Goal: Task Accomplishment & Management: Use online tool/utility

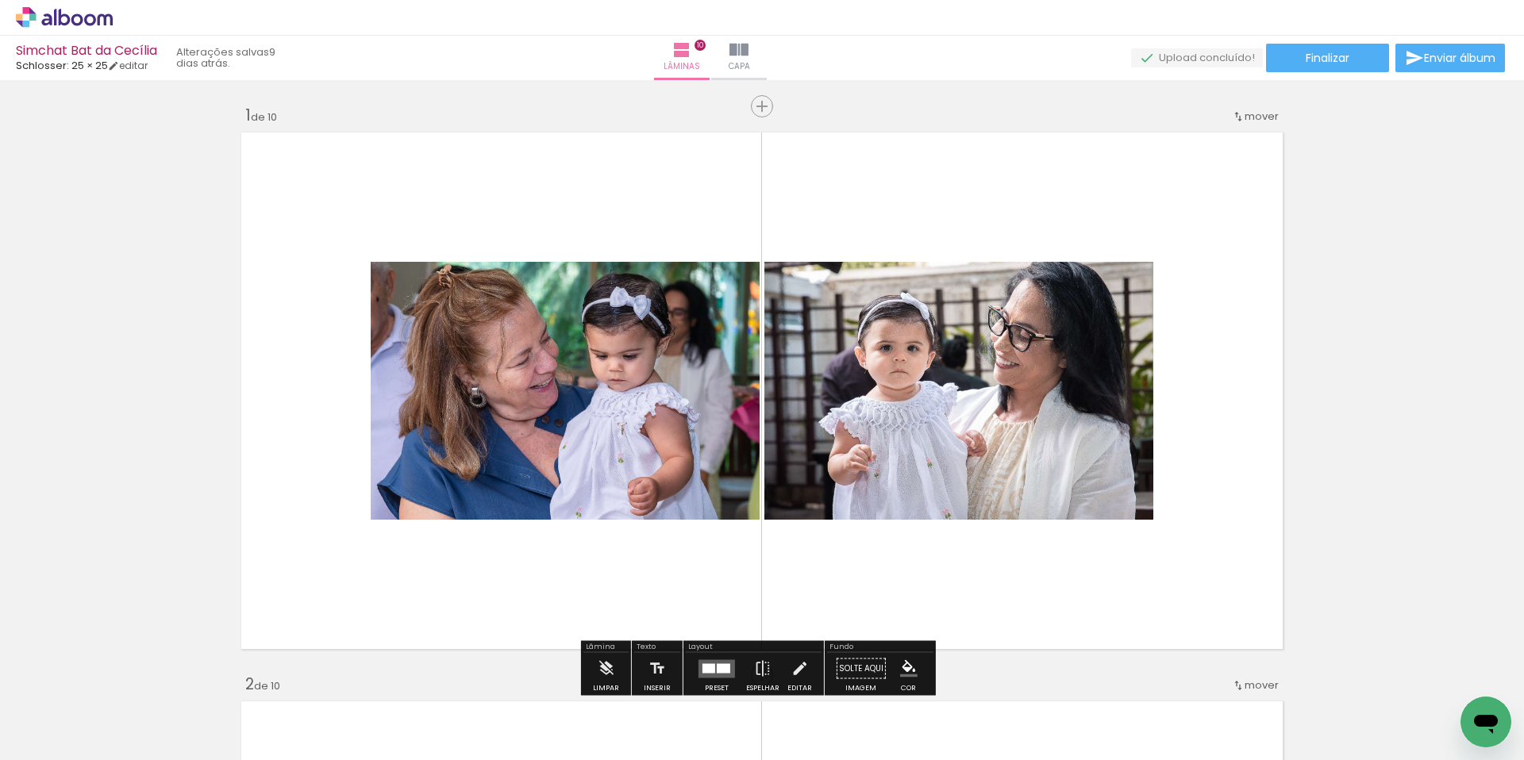
click at [175, 711] on div at bounding box center [159, 707] width 79 height 52
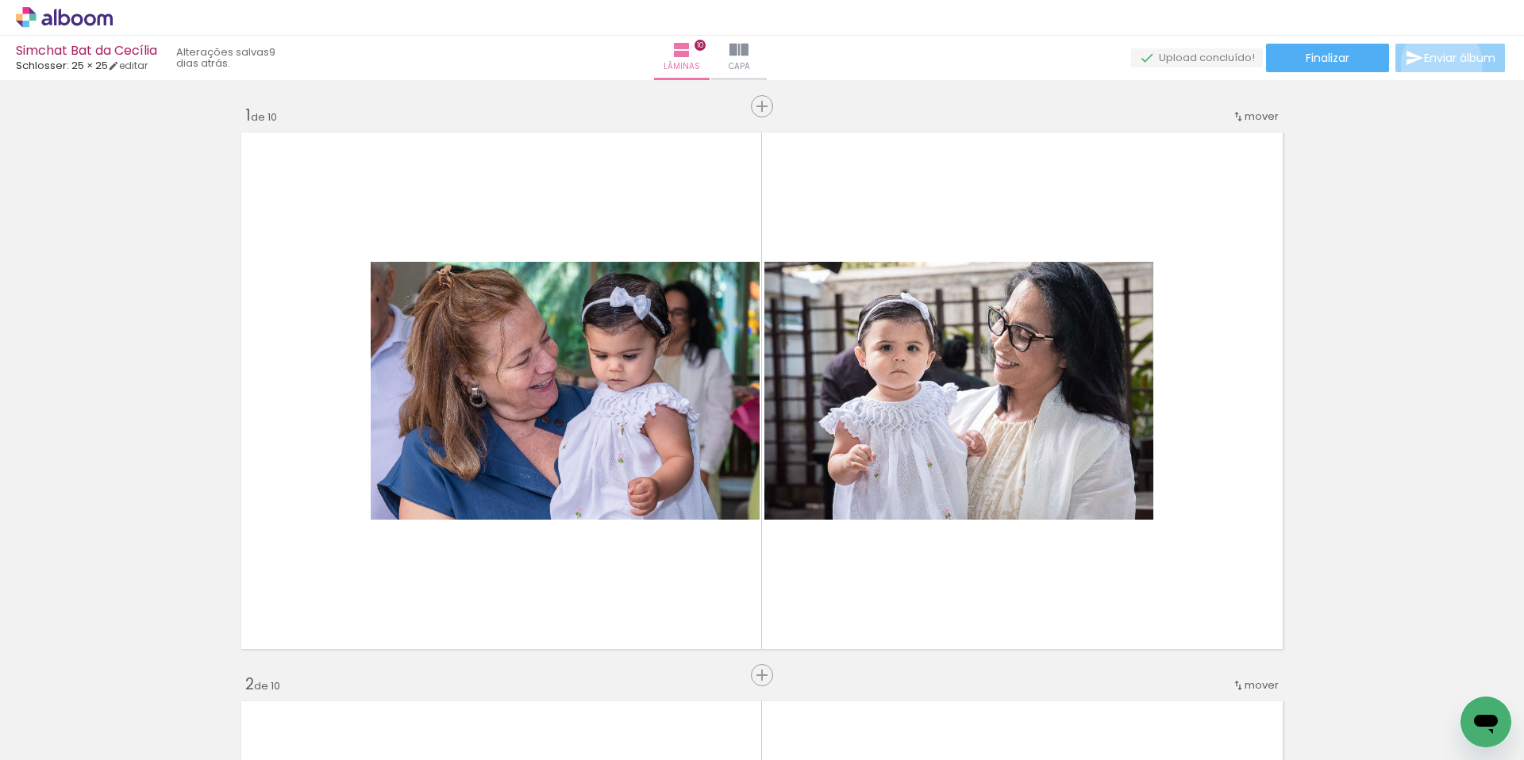
click at [1438, 64] on span "Enviar álbum" at bounding box center [1459, 57] width 71 height 11
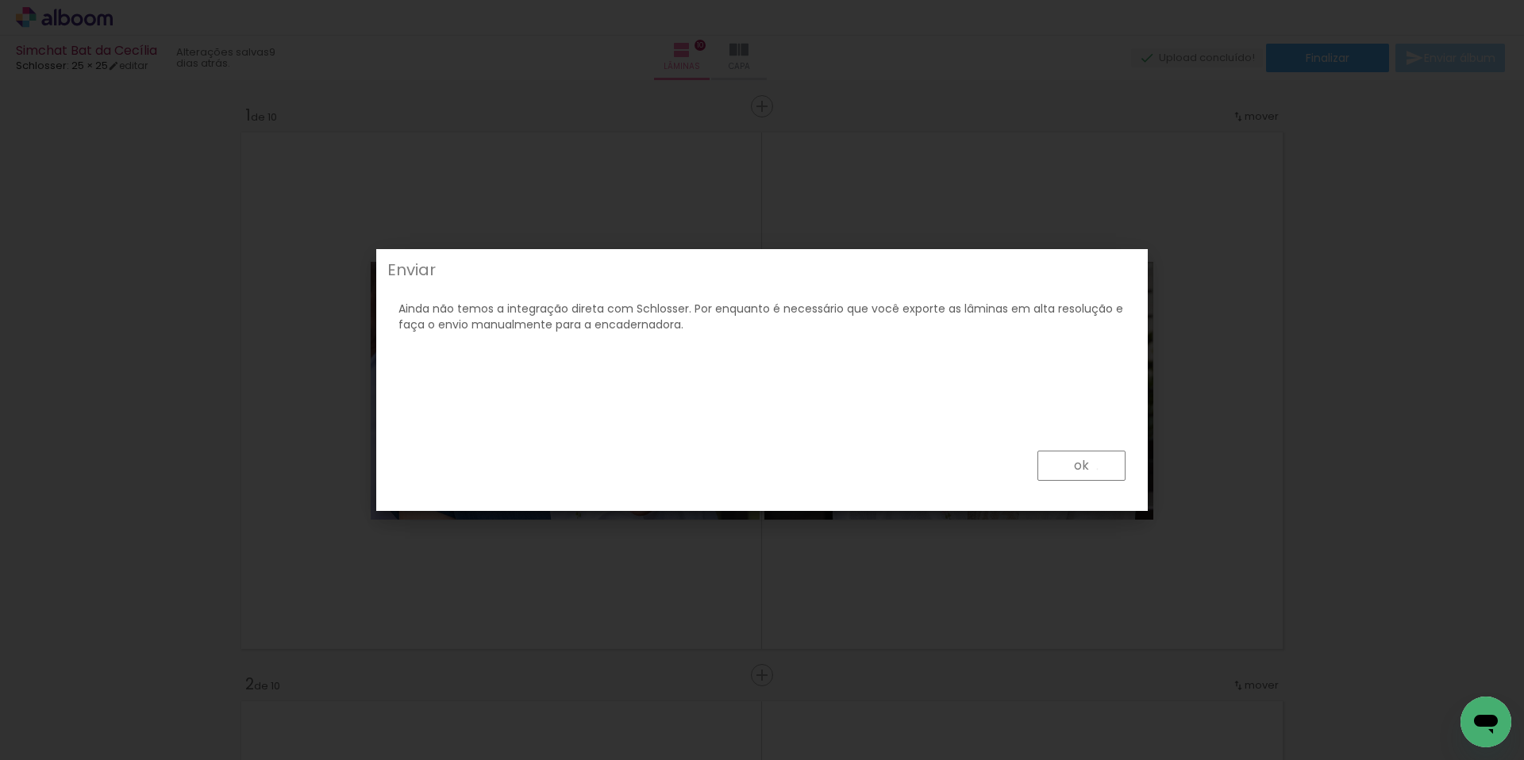
drag, startPoint x: 1098, startPoint y: 469, endPoint x: 1118, endPoint y: 466, distance: 20.9
click at [1098, 468] on paper-button "ok" at bounding box center [1082, 466] width 88 height 30
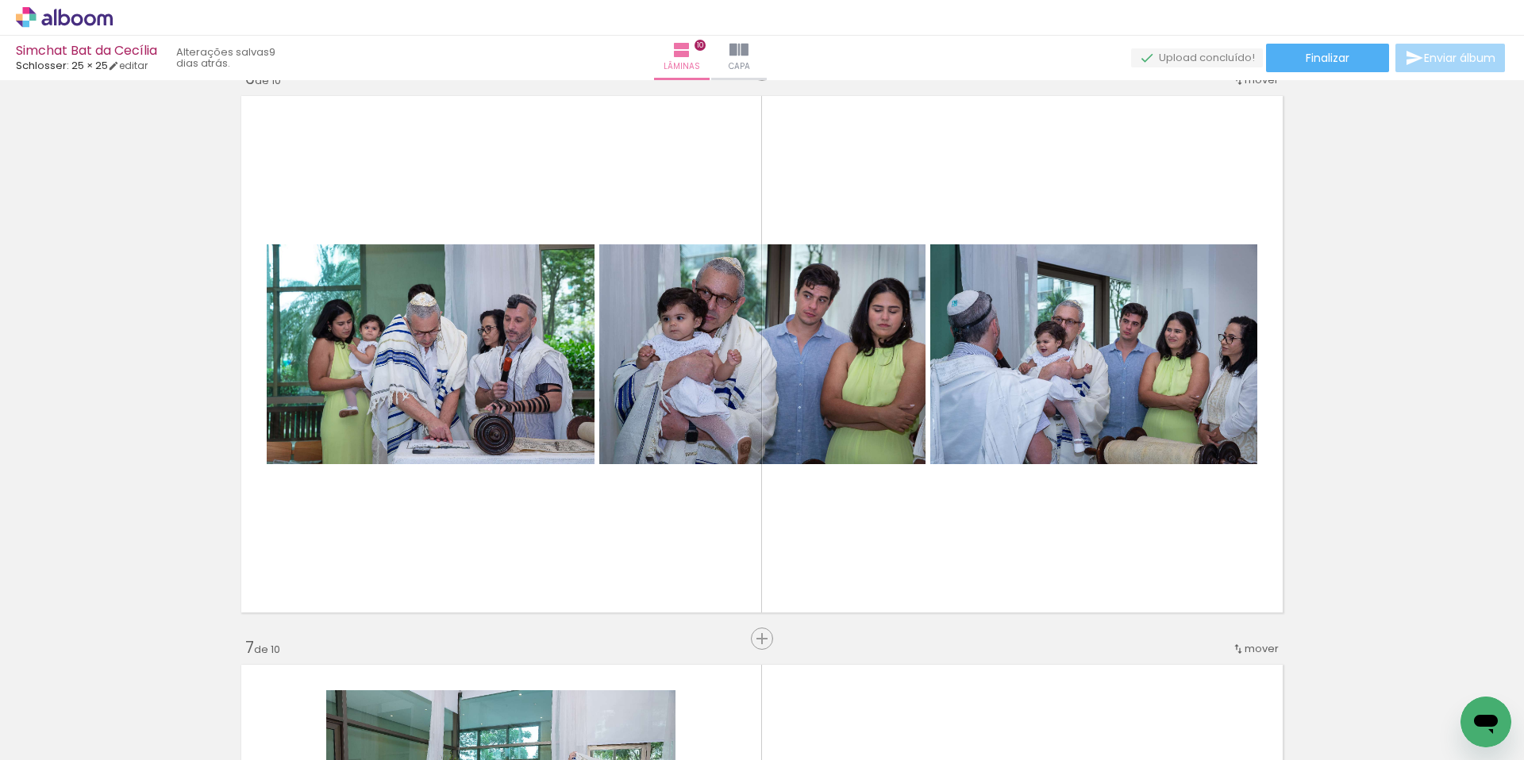
scroll to position [2890, 0]
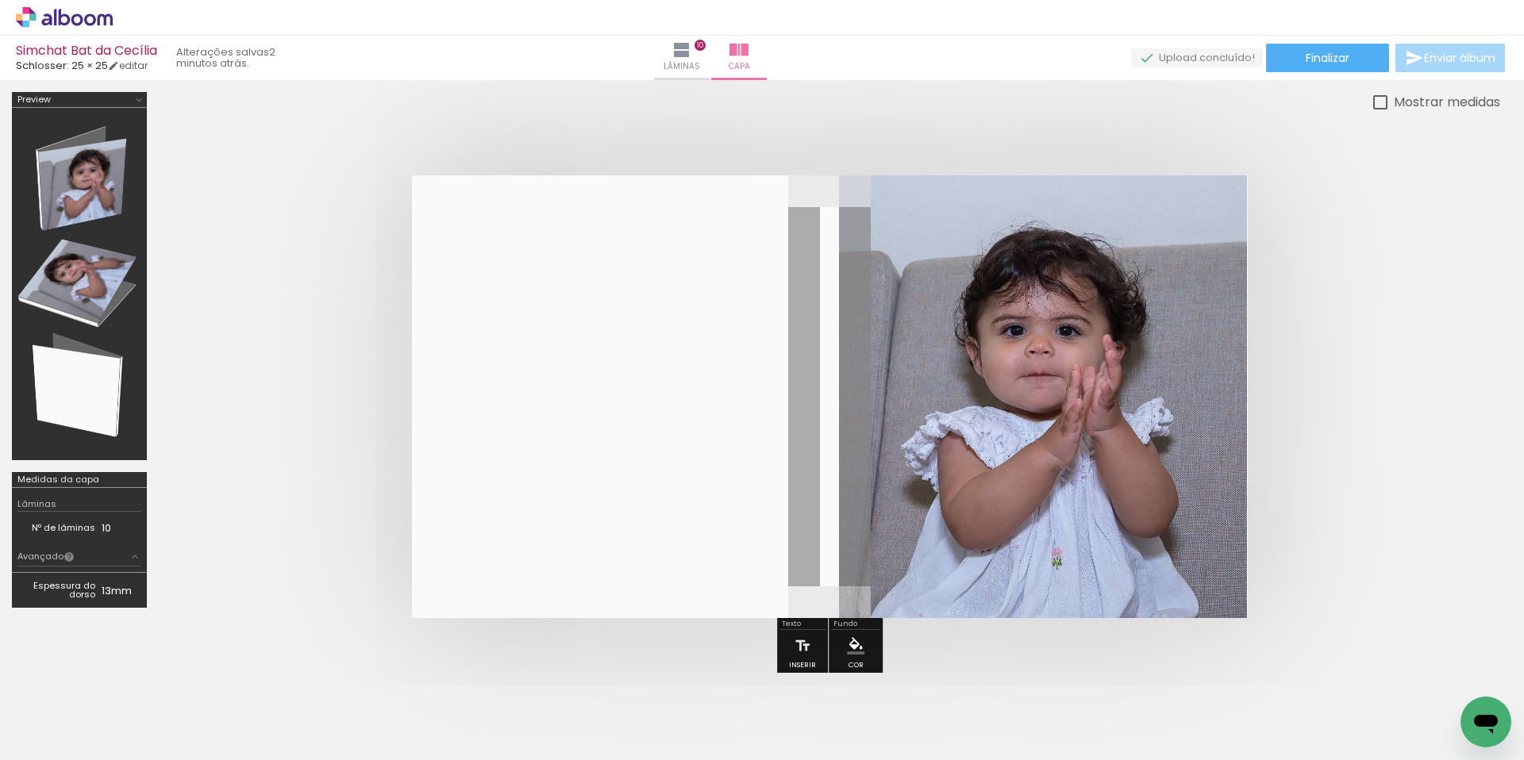
scroll to position [0, 1723]
click at [1299, 710] on div at bounding box center [1281, 707] width 79 height 52
